Goal: Information Seeking & Learning: Learn about a topic

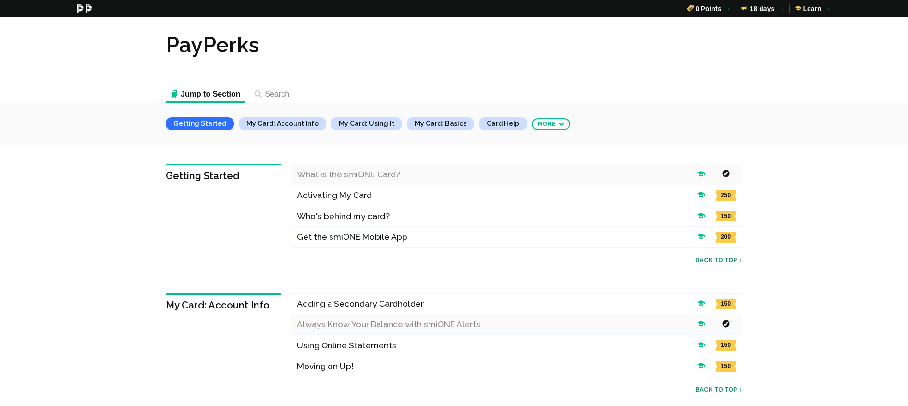
click at [215, 121] on buttton "Getting Started" at bounding box center [200, 123] width 68 height 13
click at [209, 47] on h1 "PayPerks" at bounding box center [454, 45] width 577 height 27
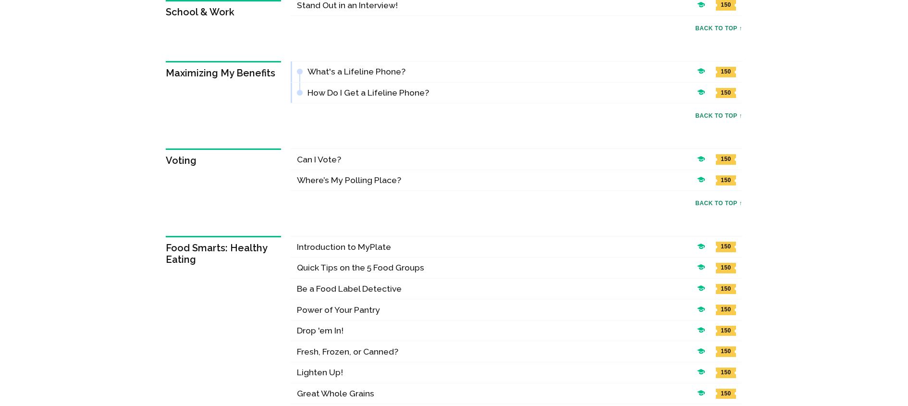
scroll to position [1538, 0]
